Goal: Information Seeking & Learning: Learn about a topic

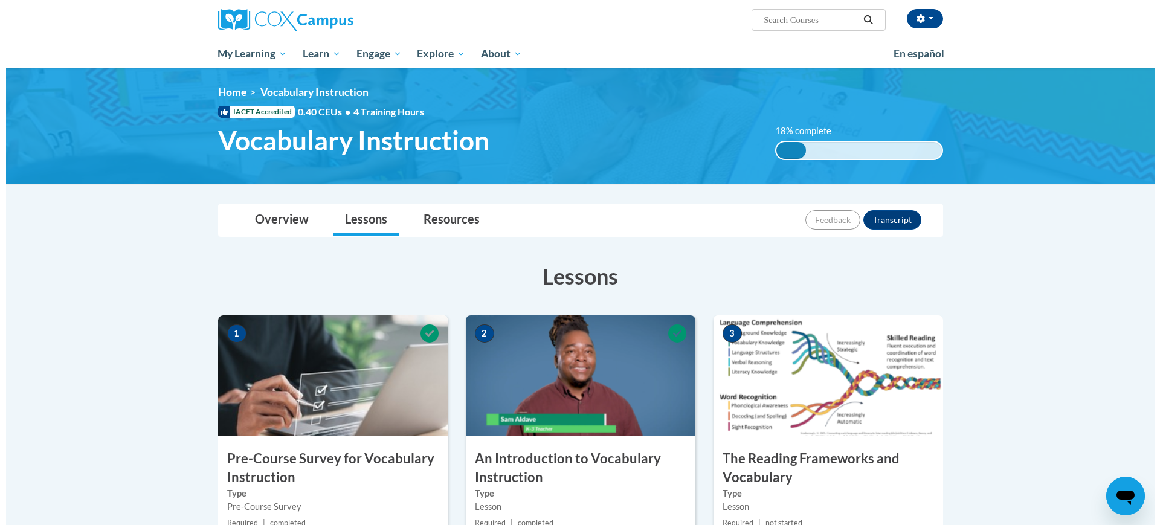
scroll to position [227, 0]
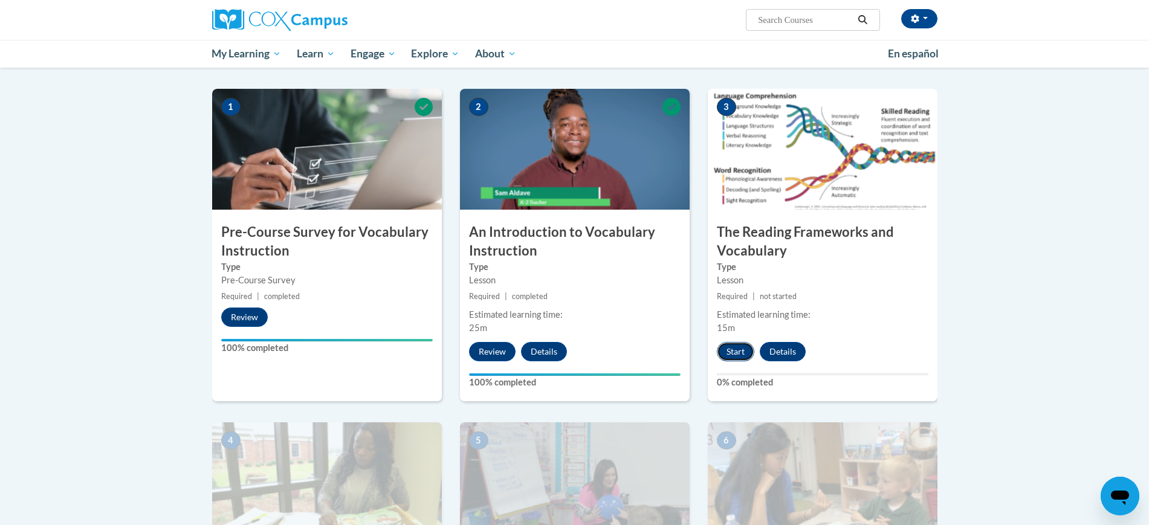
click at [733, 350] on button "Start" at bounding box center [735, 351] width 37 height 19
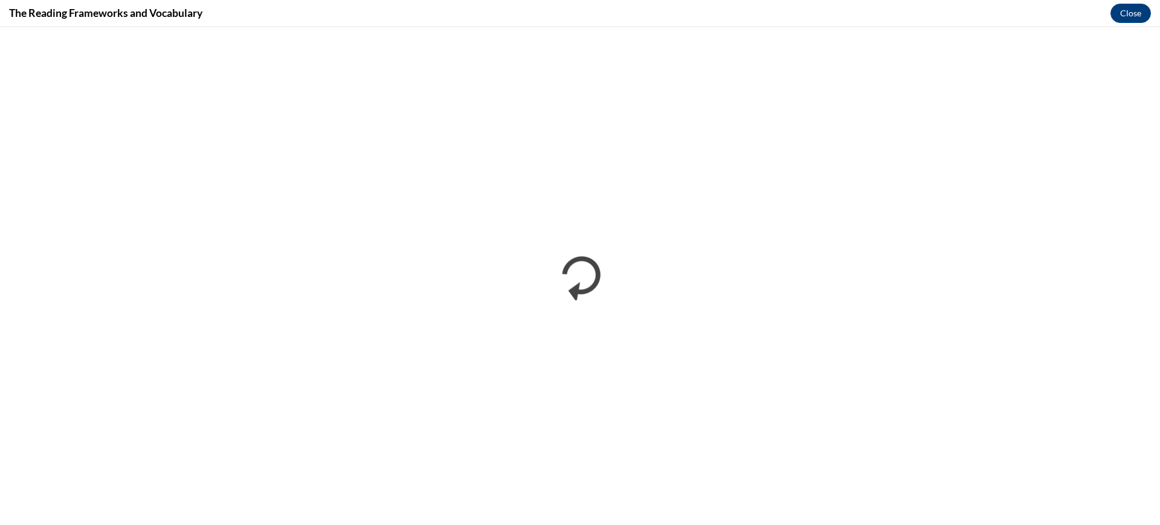
scroll to position [0, 0]
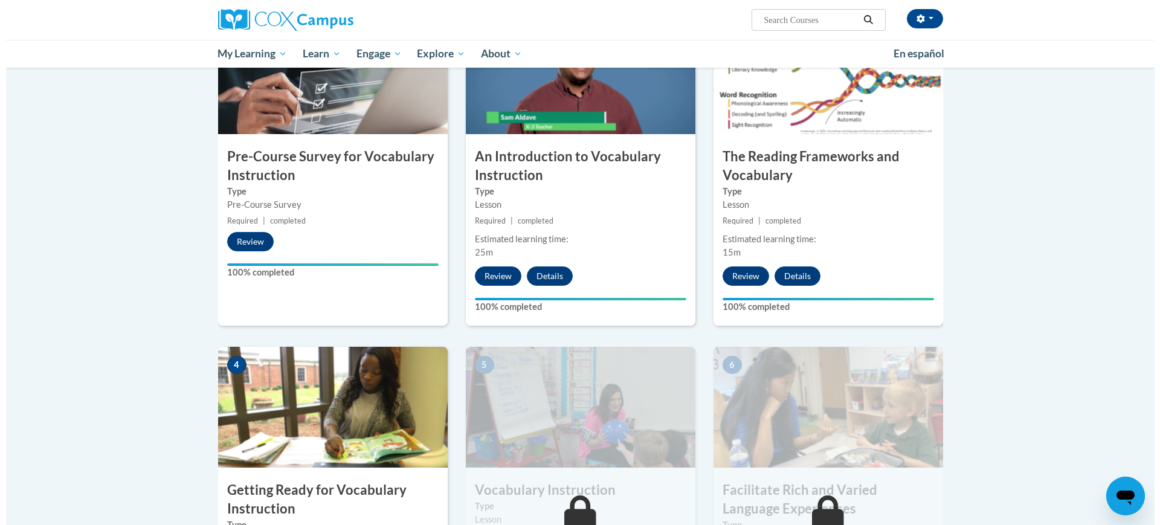
scroll to position [529, 0]
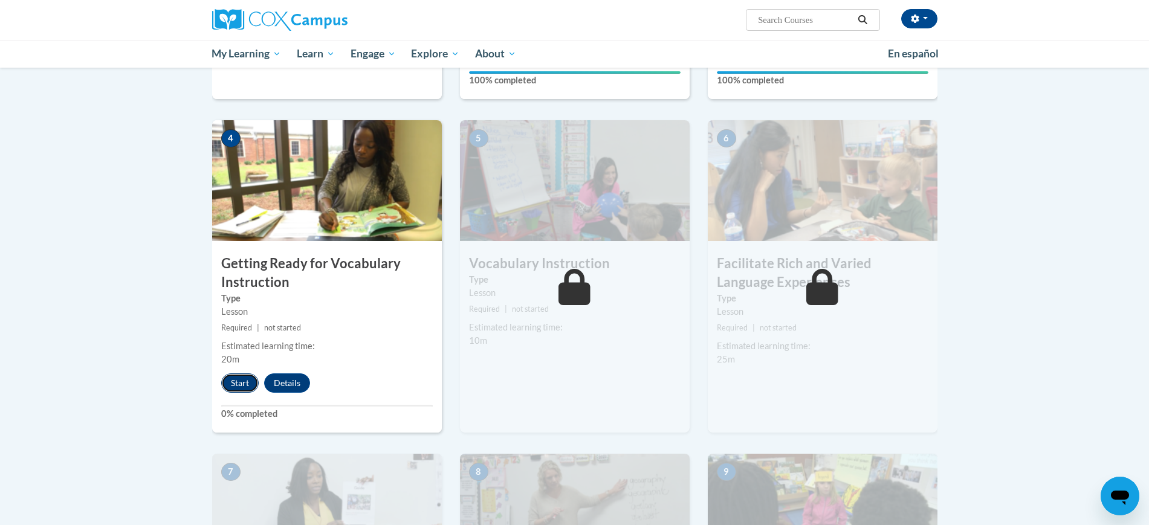
click at [231, 377] on button "Start" at bounding box center [239, 383] width 37 height 19
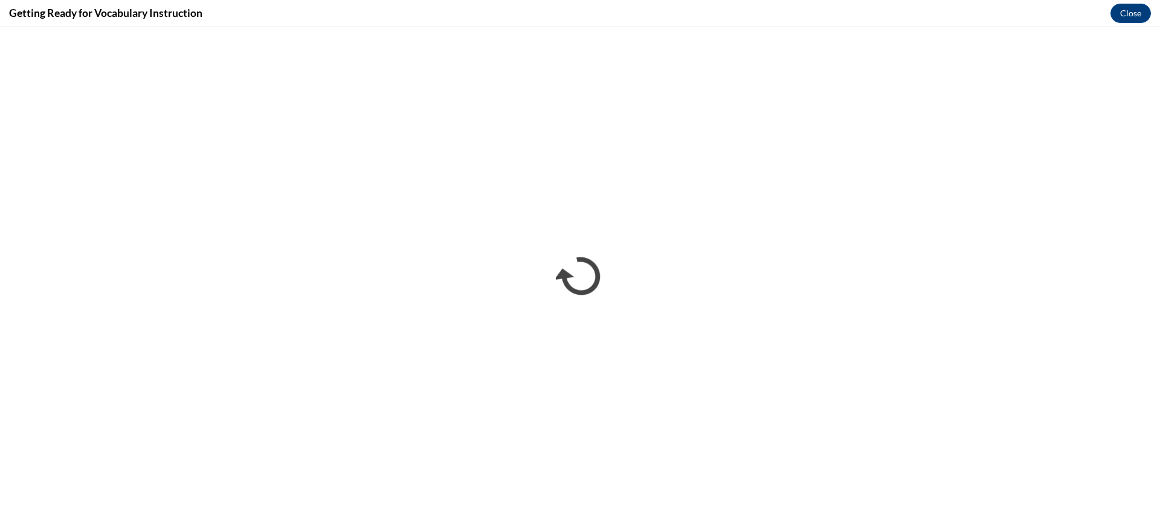
scroll to position [0, 0]
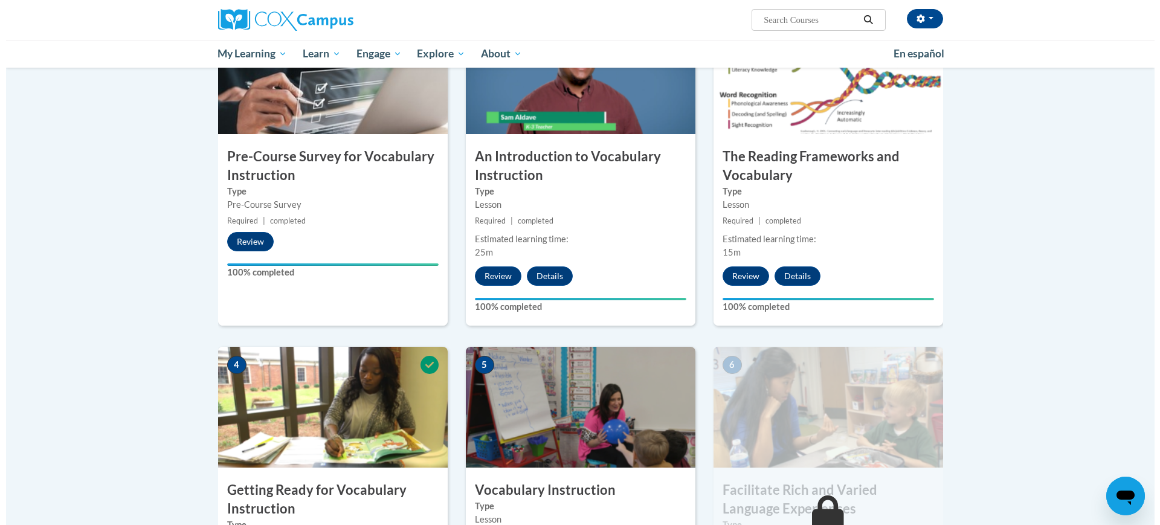
scroll to position [529, 0]
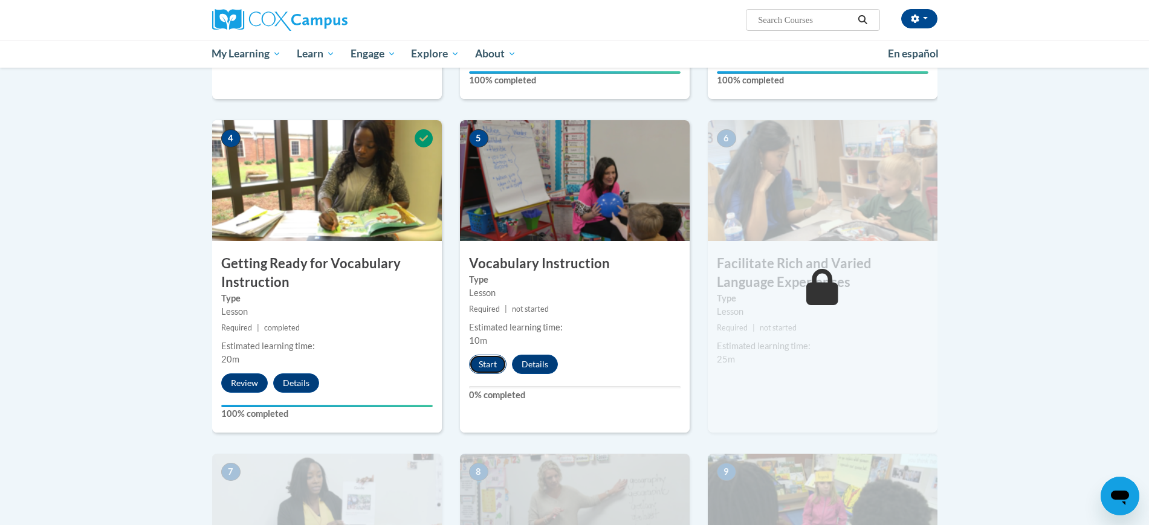
click at [496, 366] on button "Start" at bounding box center [487, 364] width 37 height 19
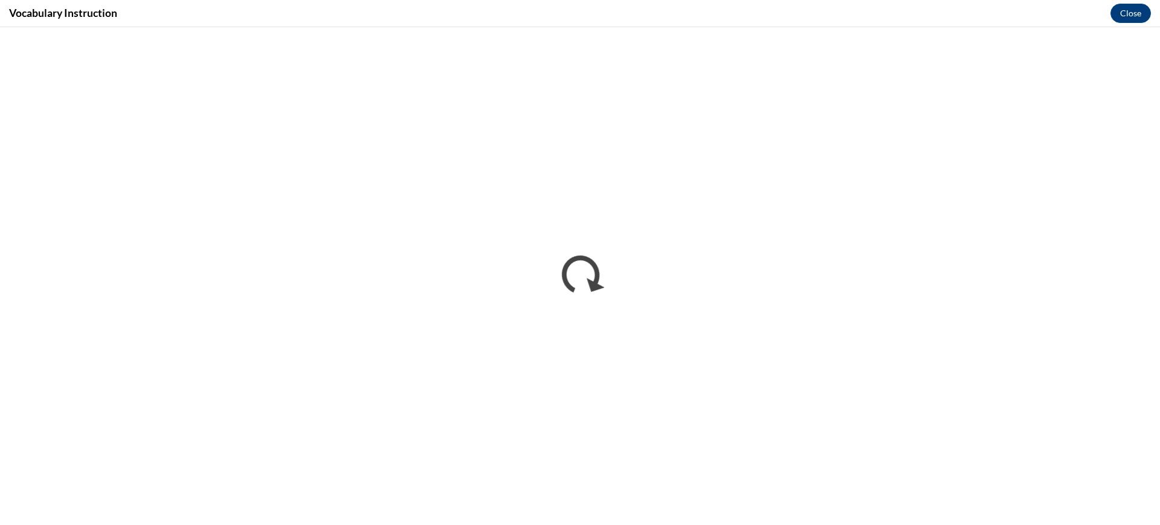
scroll to position [0, 0]
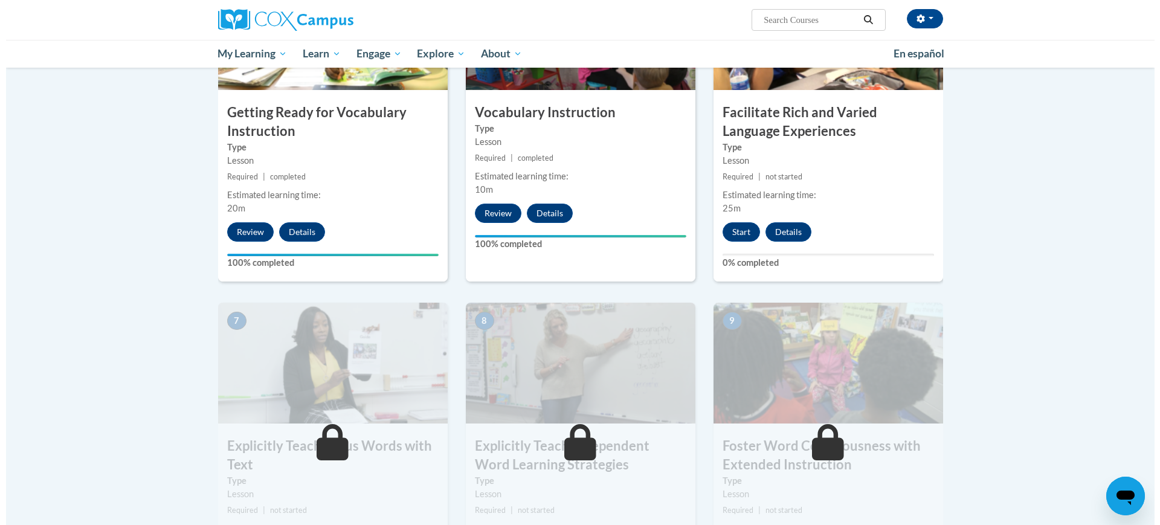
scroll to position [604, 0]
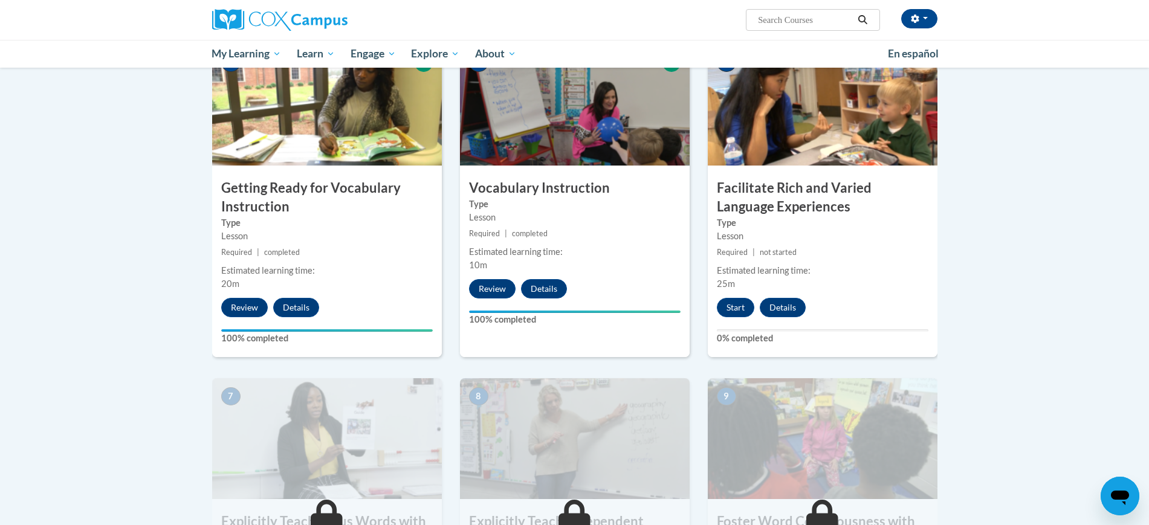
click at [742, 296] on div "6 Facilitate Rich and Varied Language Experiences Type Lesson Required | not st…" at bounding box center [823, 201] width 230 height 312
click at [736, 313] on button "Start" at bounding box center [735, 307] width 37 height 19
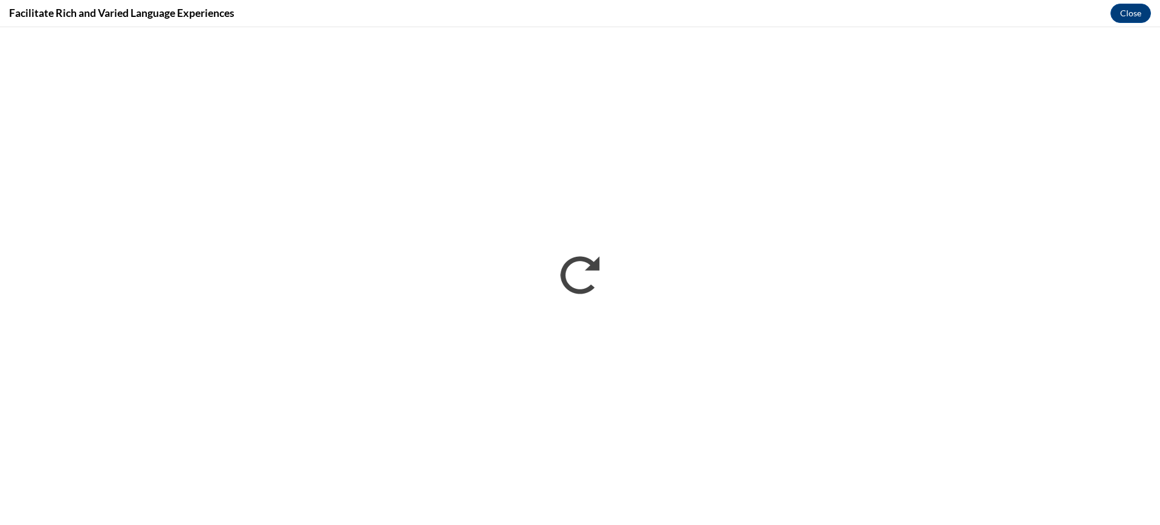
scroll to position [0, 0]
